Goal: Check status: Check status

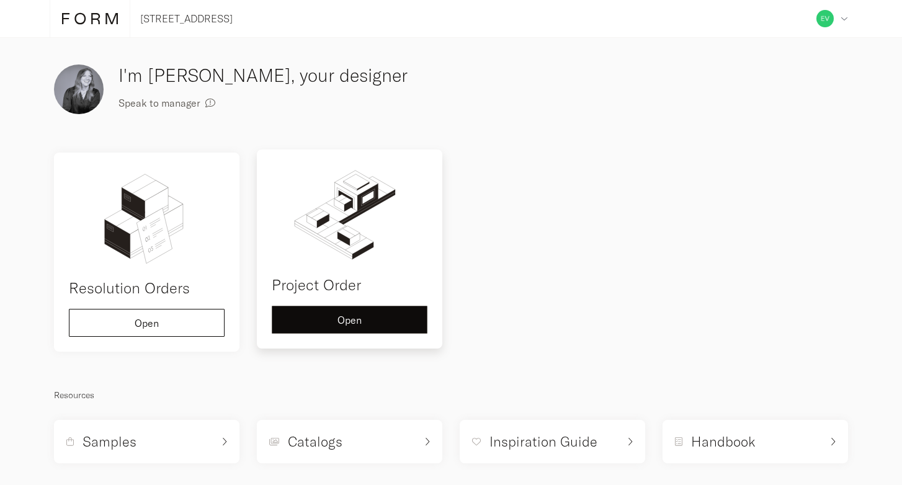
click at [345, 317] on span "Open" at bounding box center [349, 320] width 24 height 10
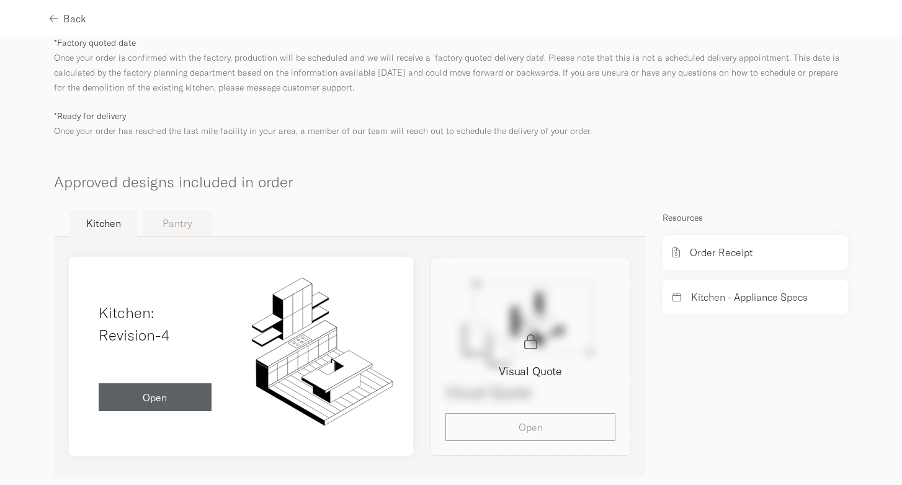
scroll to position [563, 0]
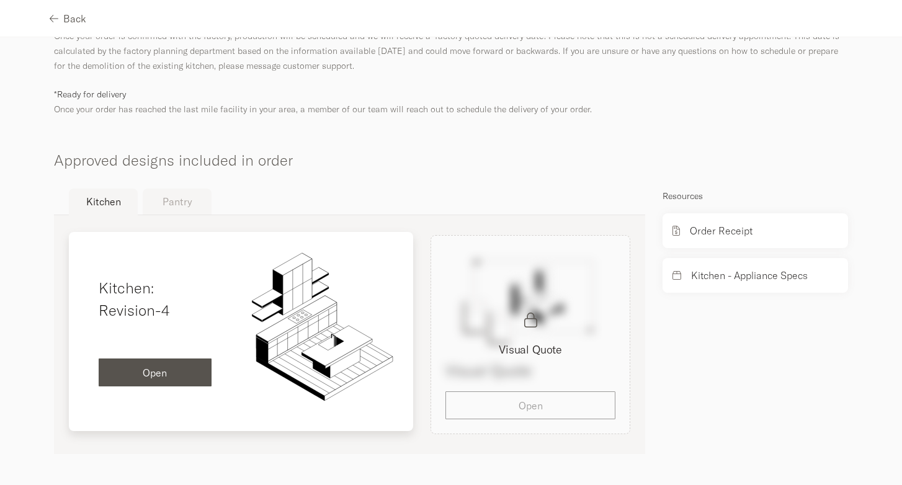
click at [167, 373] on div "Open" at bounding box center [155, 373] width 93 height 10
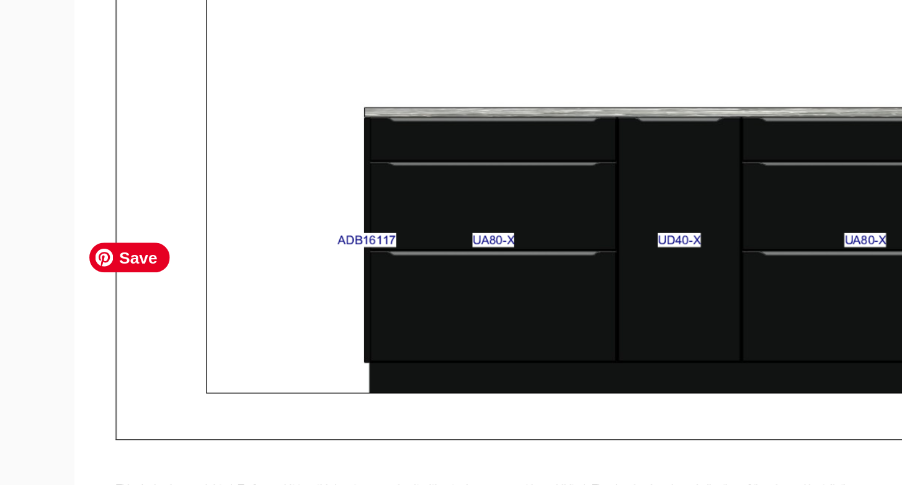
scroll to position [6270, 0]
